Goal: Task Accomplishment & Management: Use online tool/utility

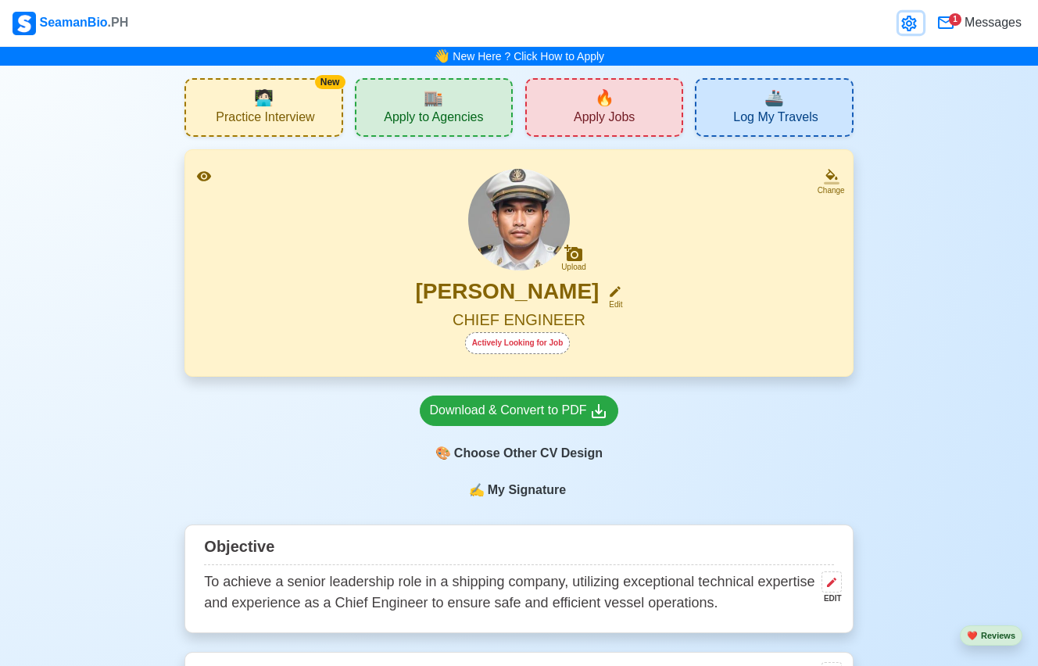
click at [908, 25] on icon at bounding box center [908, 24] width 15 height 16
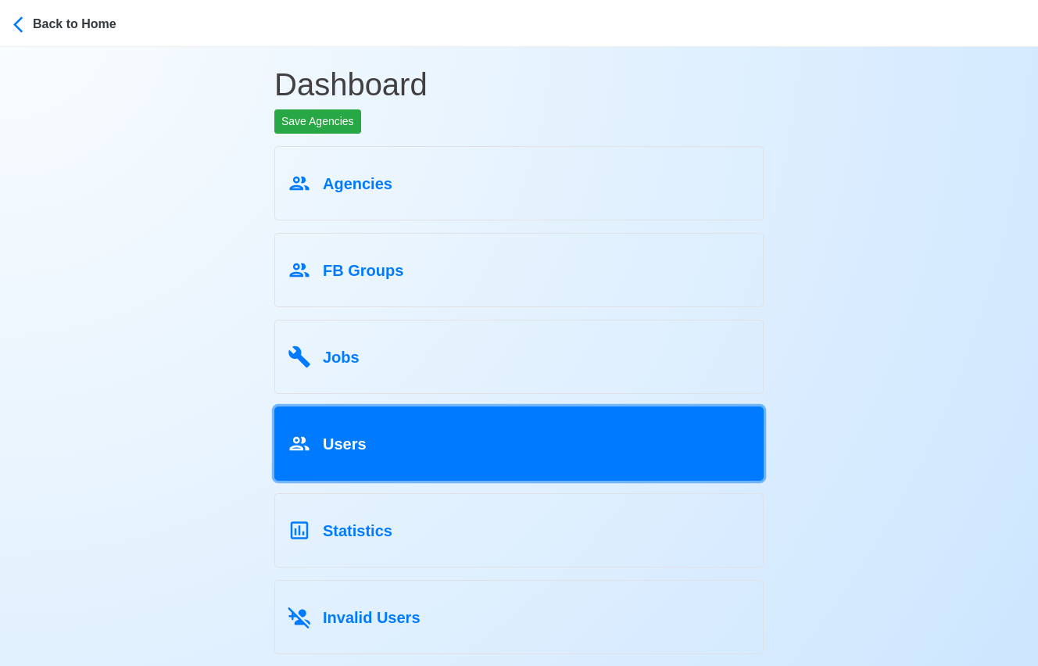
click at [607, 432] on div "Users" at bounding box center [519, 441] width 463 height 30
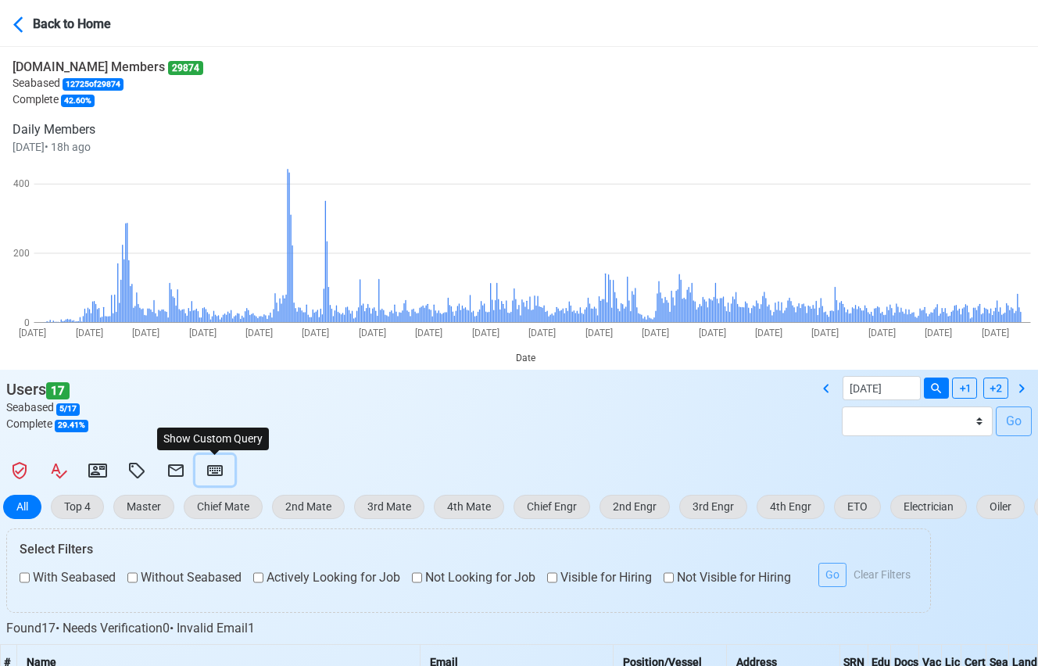
click at [224, 472] on button at bounding box center [214, 470] width 39 height 30
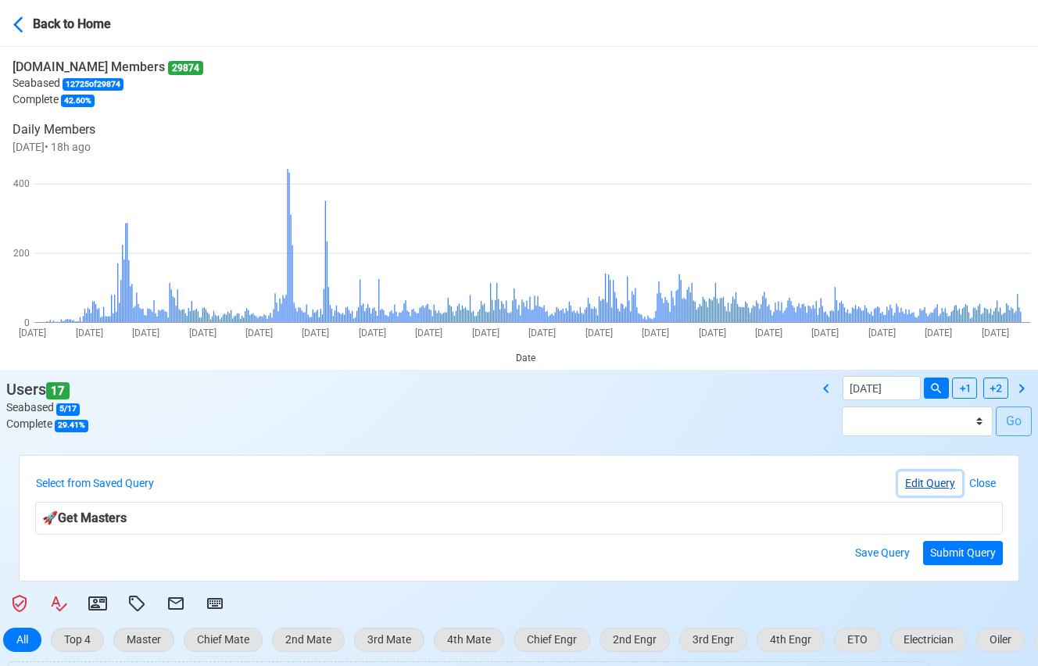
click at [920, 488] on button "Edit Query" at bounding box center [930, 483] width 64 height 24
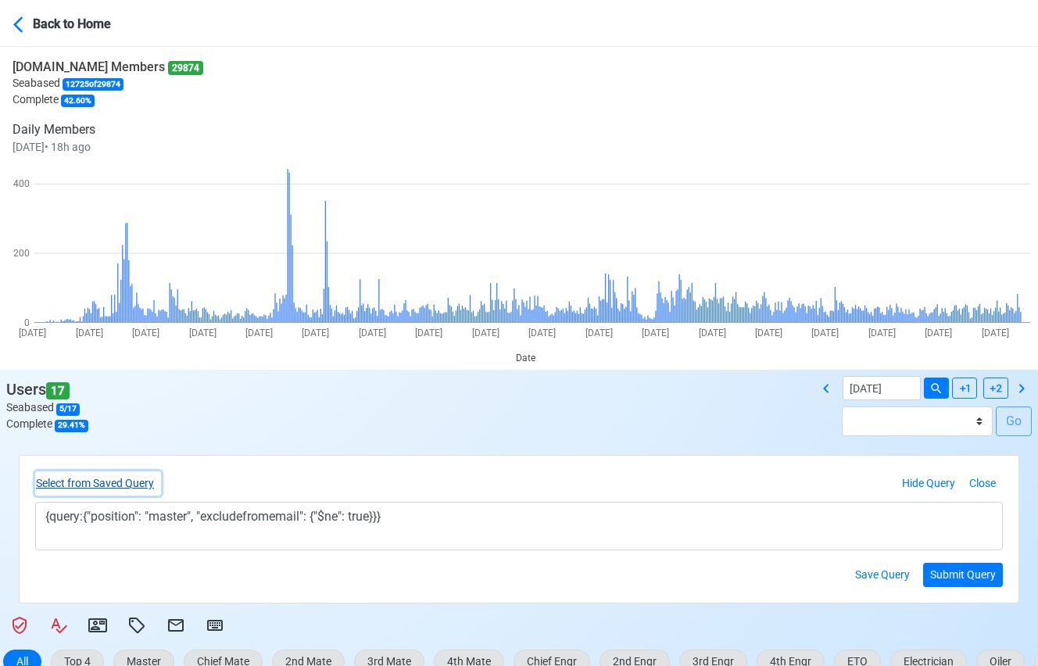
click at [141, 486] on button "Select from Saved Query" at bounding box center [98, 483] width 126 height 24
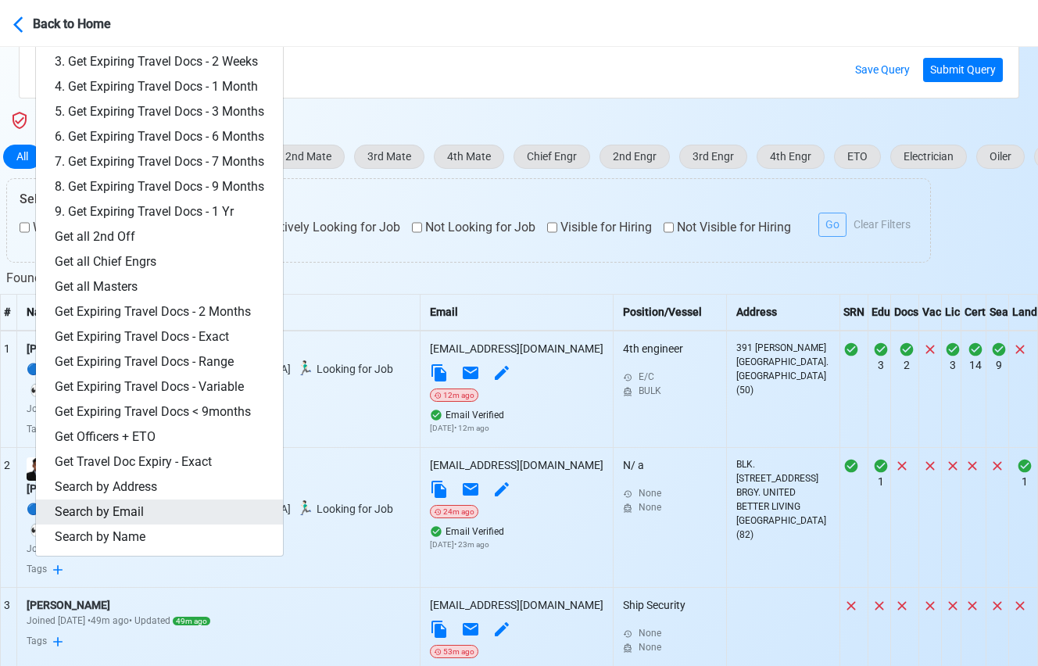
click at [131, 512] on link "Search by Email" at bounding box center [159, 512] width 247 height 25
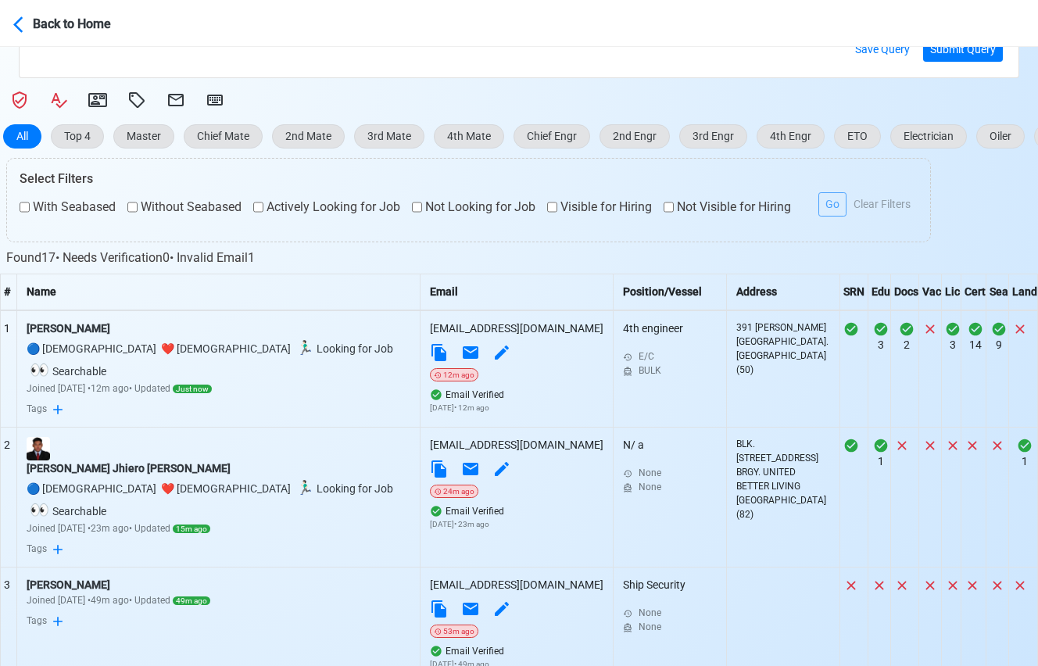
scroll to position [150, 0]
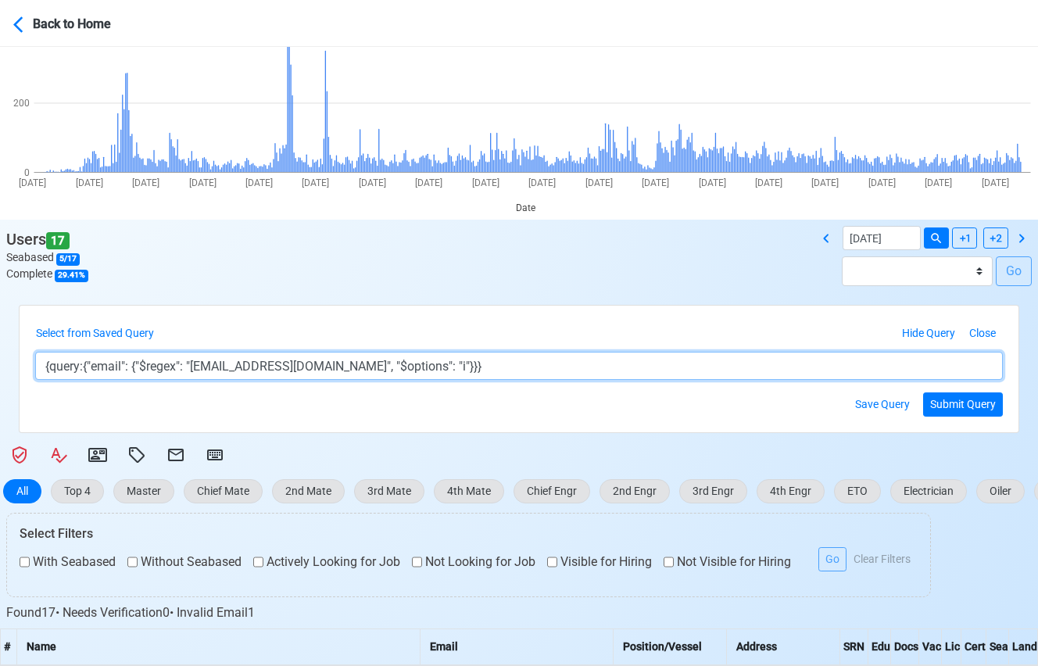
drag, startPoint x: 206, startPoint y: 369, endPoint x: 350, endPoint y: 369, distance: 143.8
click at [351, 368] on textarea "{query:{"email": {"$regex": "[EMAIL_ADDRESS][DOMAIN_NAME]", "$options": "i"}}}" at bounding box center [519, 366] width 968 height 28
paste textarea "bejarascogerardluch"
type textarea "{query:{"email": {"$regex": "[EMAIL_ADDRESS][DOMAIN_NAME]", "$options": "i"}}}"
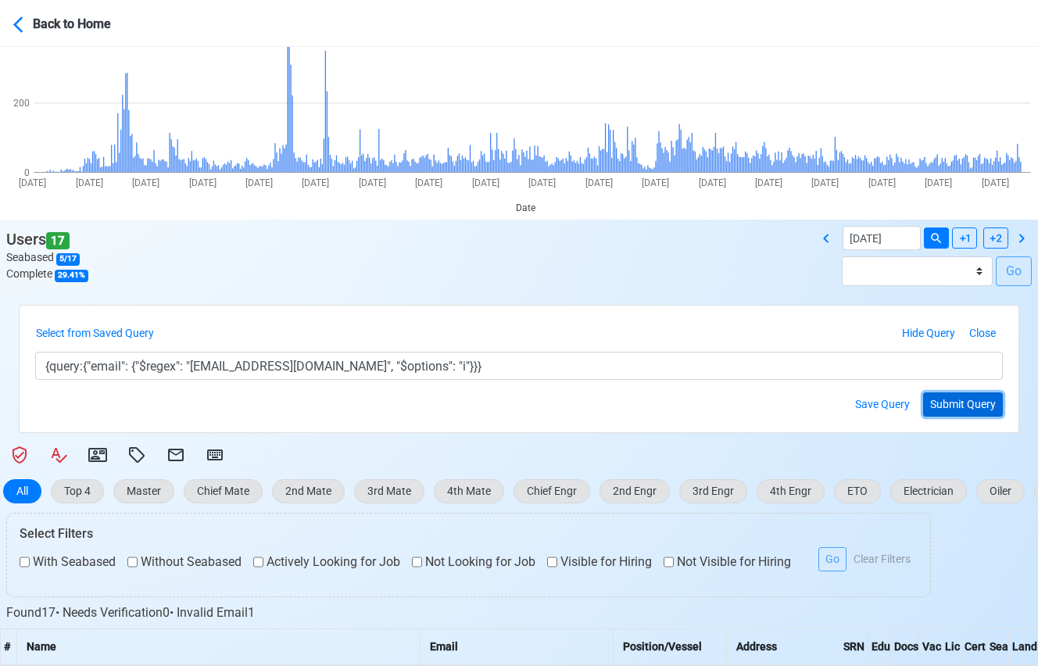
click at [970, 407] on button "Submit Query" at bounding box center [963, 404] width 80 height 24
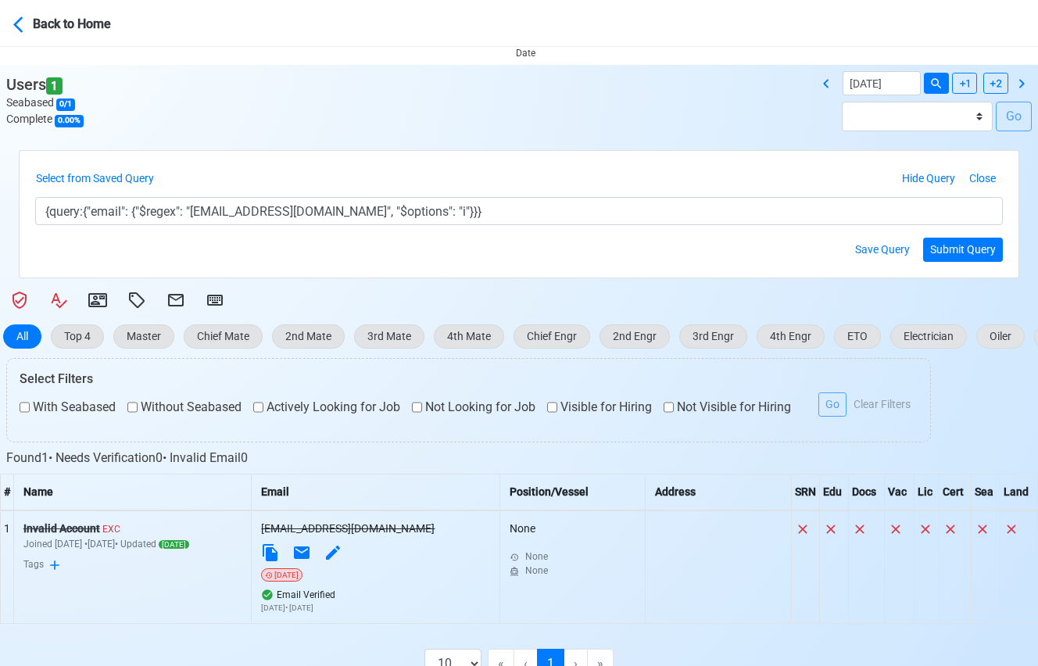
scroll to position [321, 0]
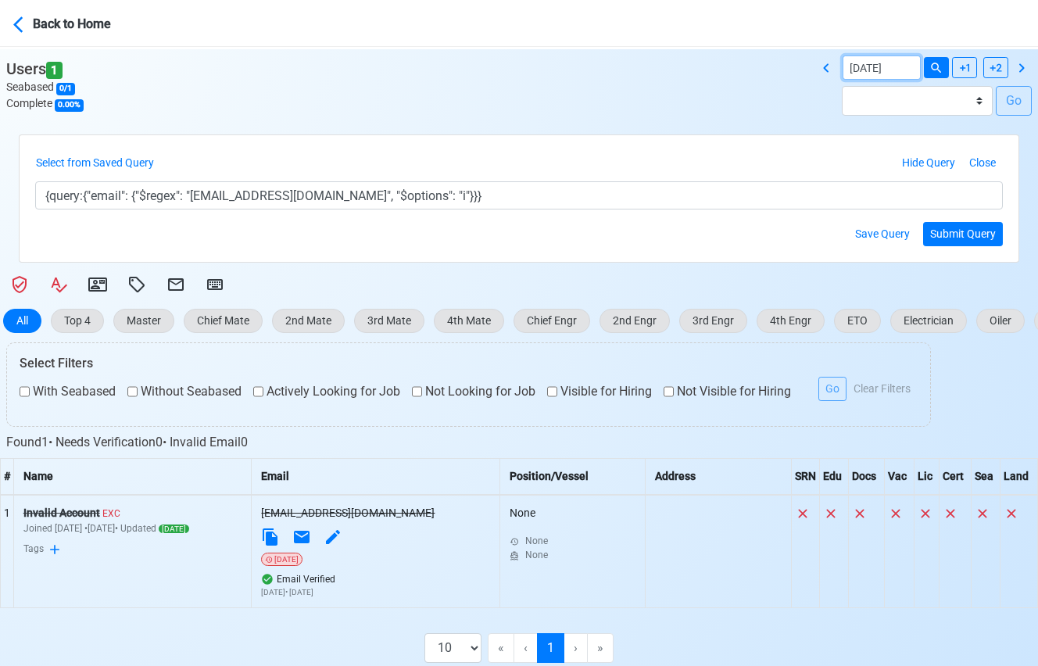
select select "****"
select select "******"
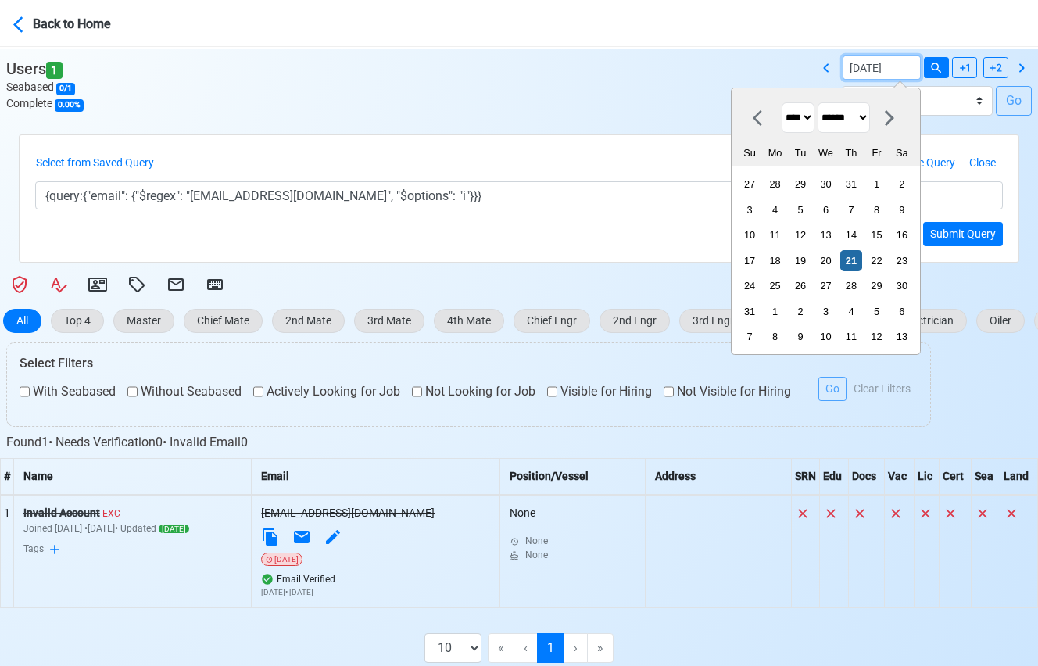
click at [905, 74] on input "[DATE]" at bounding box center [882, 68] width 78 height 24
drag, startPoint x: 837, startPoint y: 264, endPoint x: 911, endPoint y: 103, distance: 177.0
click at [840, 264] on div "21" at bounding box center [850, 260] width 21 height 21
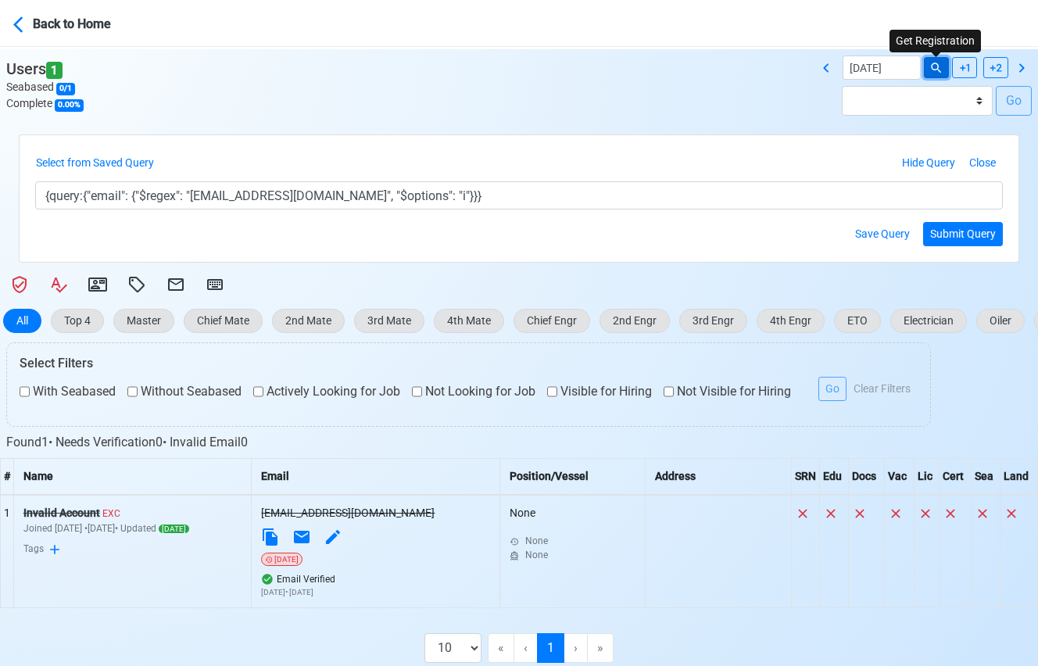
click at [930, 76] on button at bounding box center [936, 67] width 25 height 21
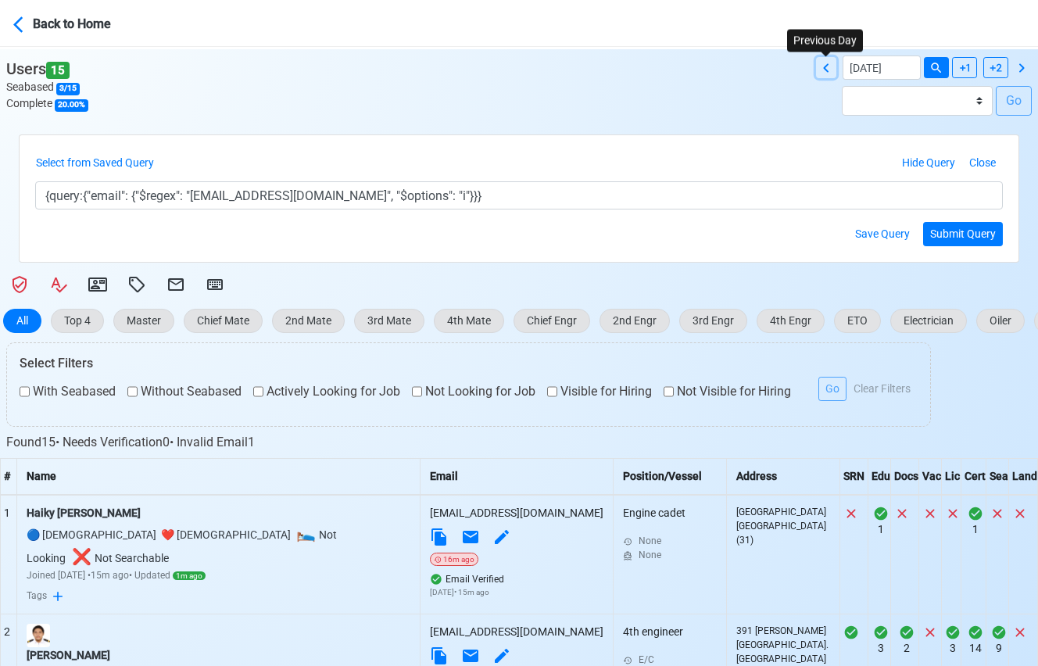
click at [831, 69] on icon at bounding box center [826, 68] width 19 height 19
type input "[DATE]"
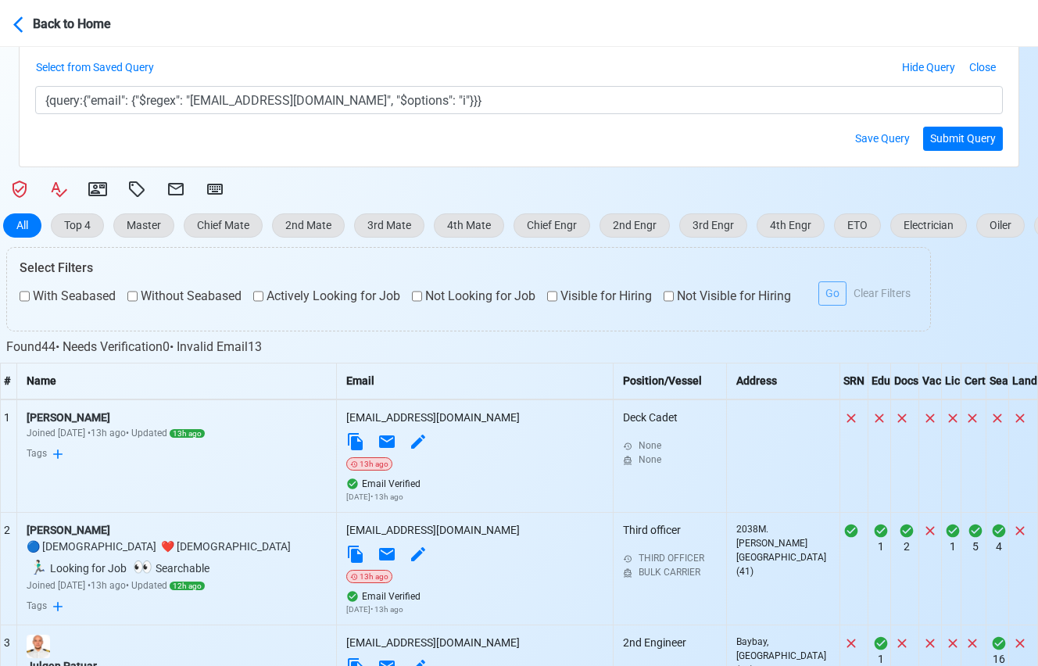
scroll to position [0, 0]
